Goal: Task Accomplishment & Management: Use online tool/utility

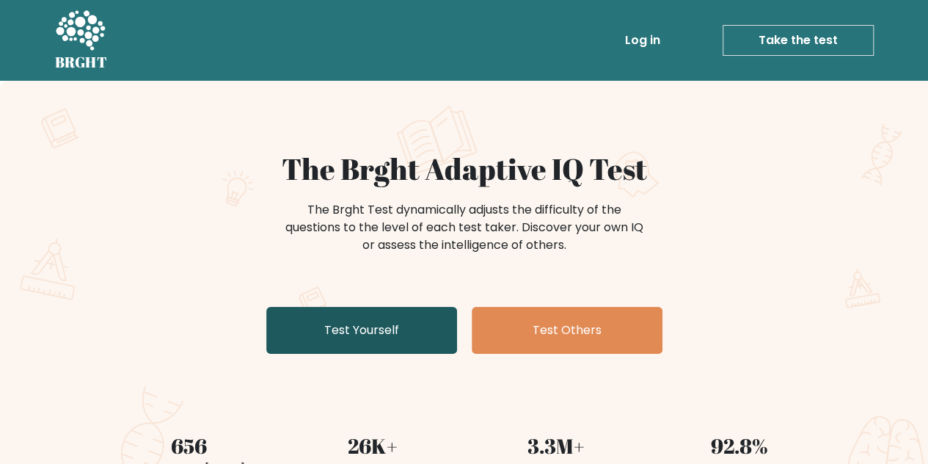
click at [404, 329] on link "Test Yourself" at bounding box center [361, 330] width 191 height 47
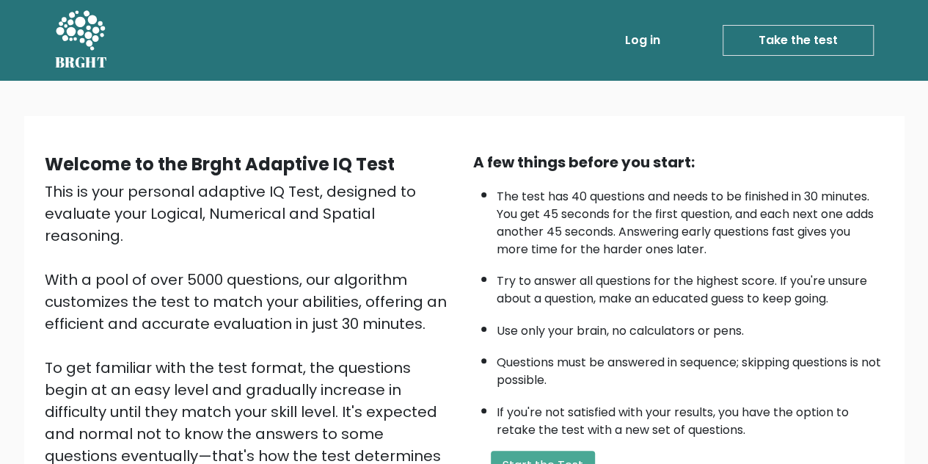
scroll to position [147, 0]
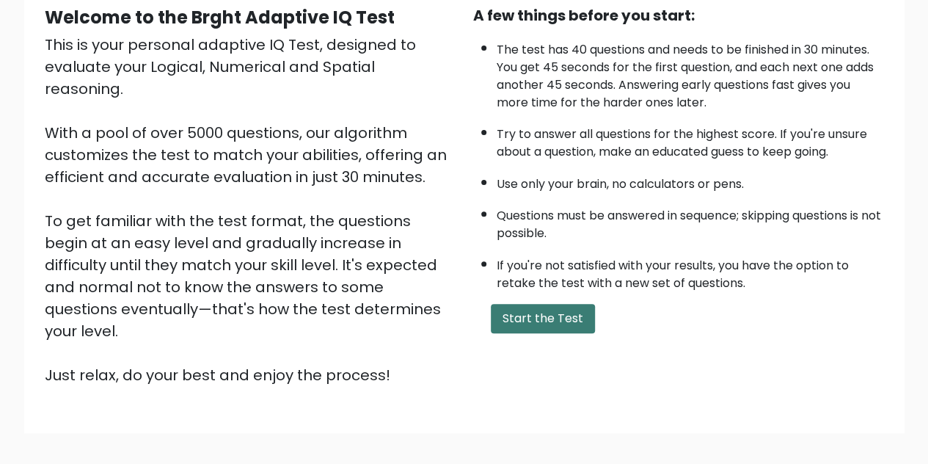
click at [537, 310] on button "Start the Test" at bounding box center [543, 318] width 104 height 29
